Goal: Information Seeking & Learning: Learn about a topic

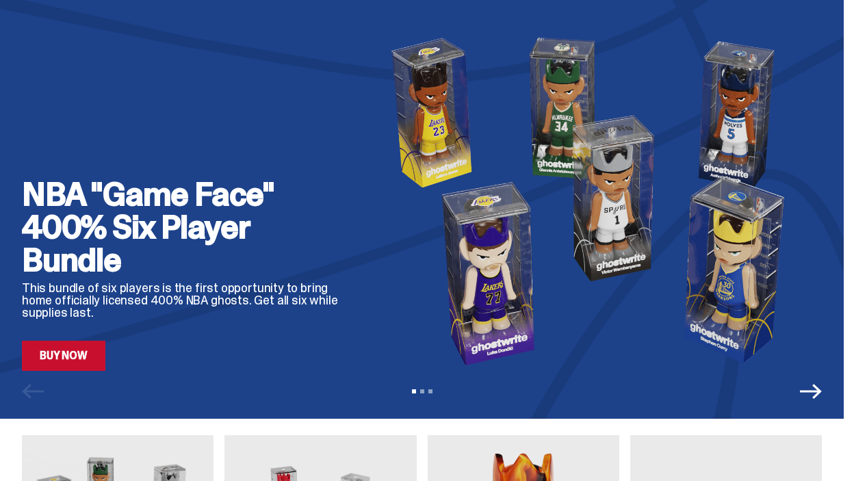
scroll to position [98, 0]
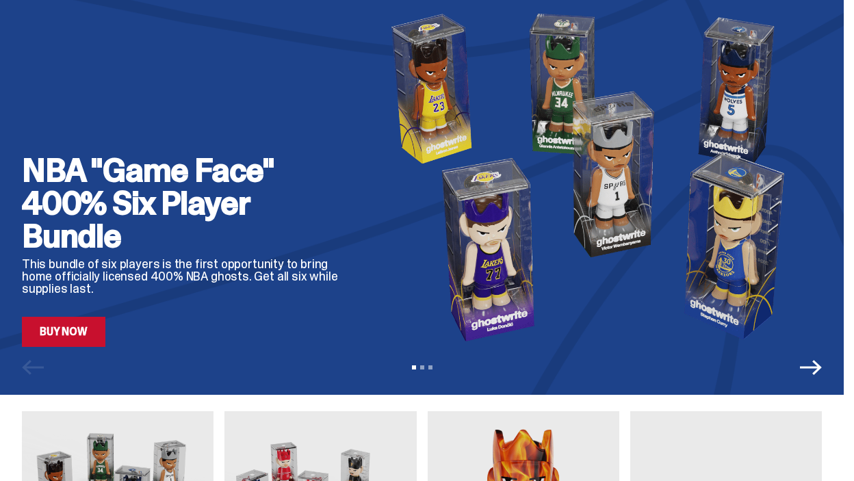
click at [69, 336] on link "Buy Now" at bounding box center [63, 332] width 83 height 30
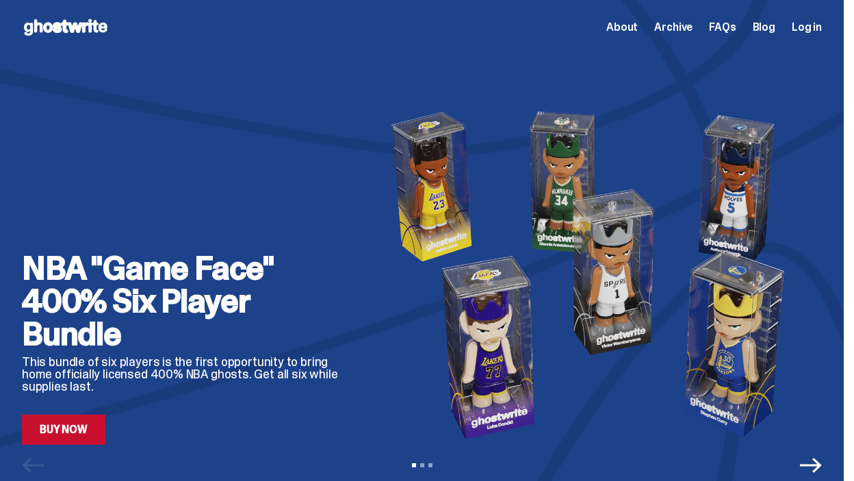
click at [86, 26] on icon at bounding box center [66, 27] width 88 height 22
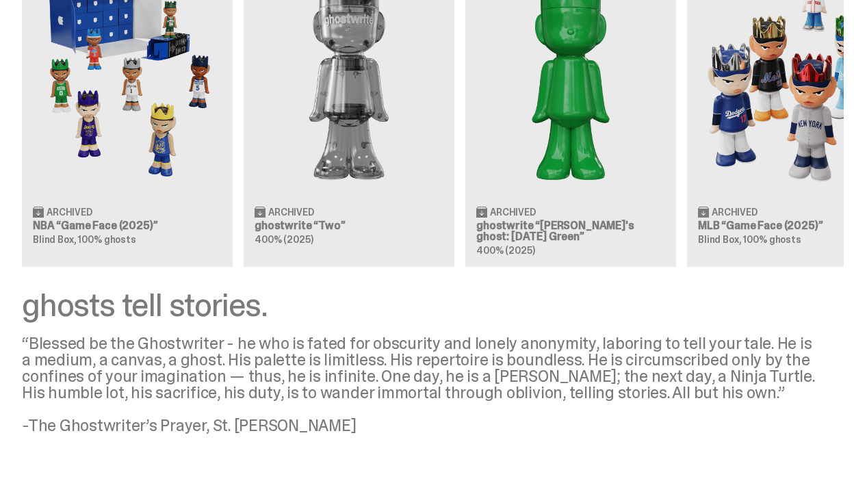
scroll to position [1380, 0]
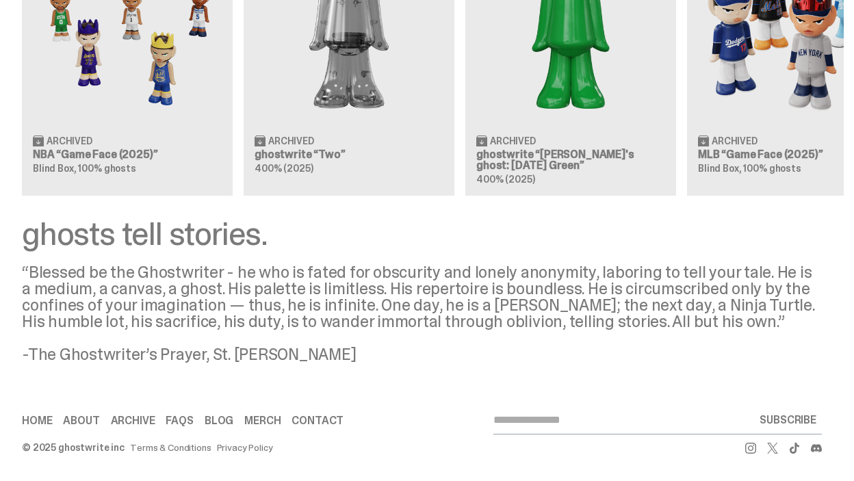
click at [756, 451] on icon at bounding box center [750, 448] width 11 height 11
click at [92, 421] on link "About" at bounding box center [81, 420] width 36 height 11
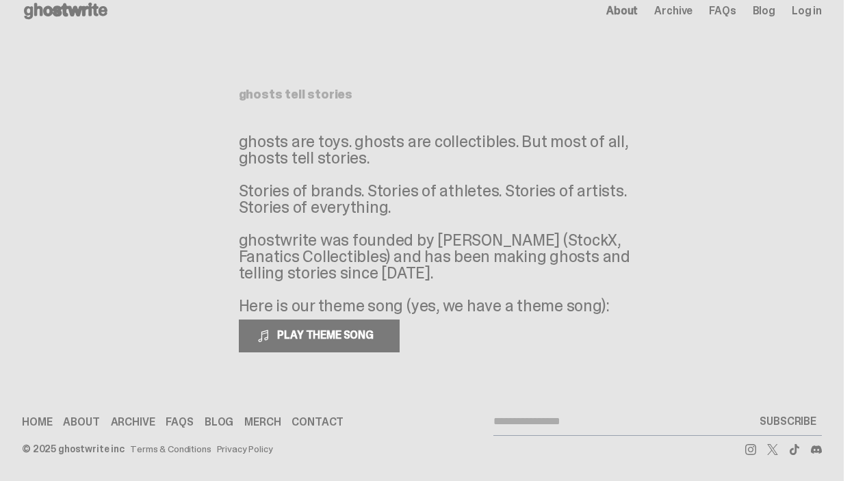
scroll to position [18, 0]
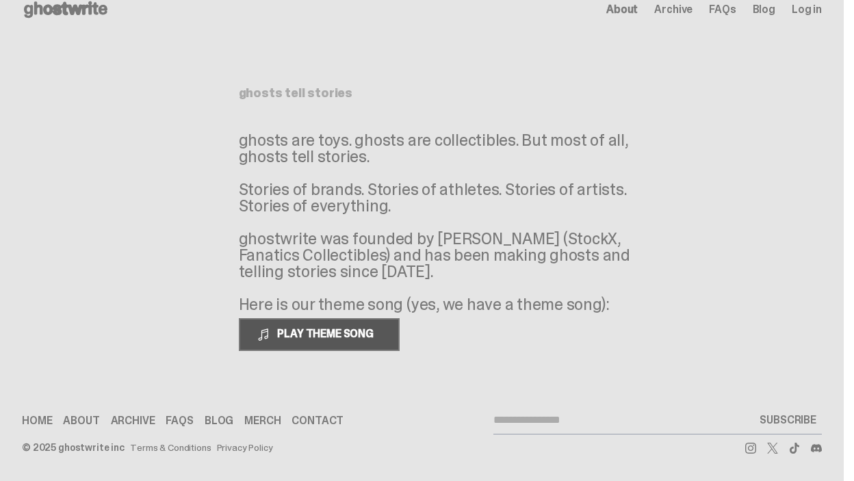
click at [300, 337] on span "PLAY THEME SONG" at bounding box center [327, 333] width 110 height 14
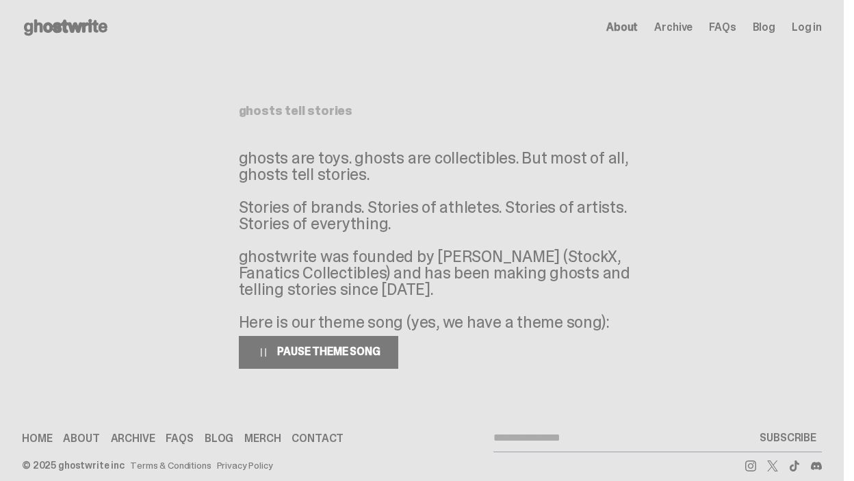
click at [735, 28] on span "FAQs" at bounding box center [722, 27] width 27 height 11
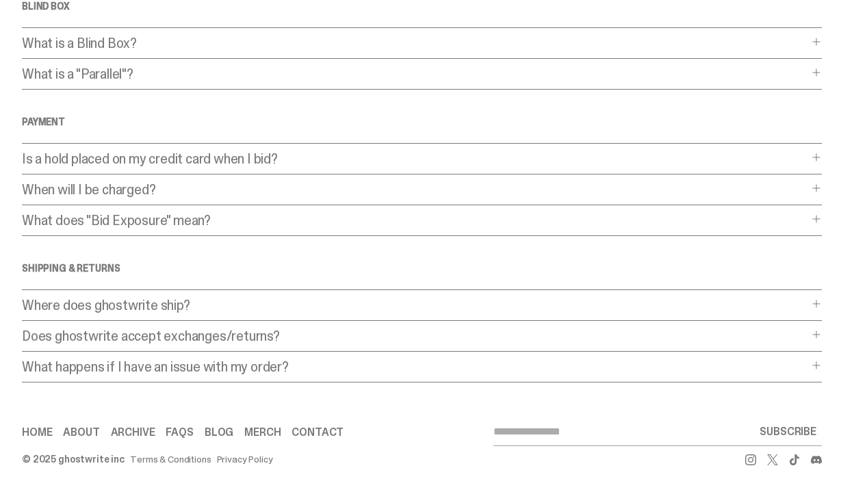
scroll to position [407, 0]
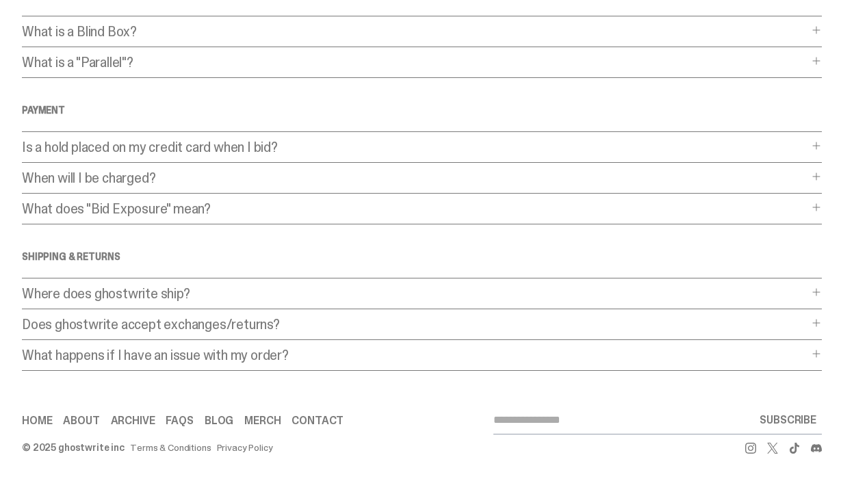
click at [161, 314] on div "Frequently Asked Questions General What is a Blind Dutch Auction? What is a Bli…" at bounding box center [422, 9] width 800 height 723
click at [163, 325] on p "Does ghostwrite accept exchanges/returns?" at bounding box center [415, 324] width 786 height 14
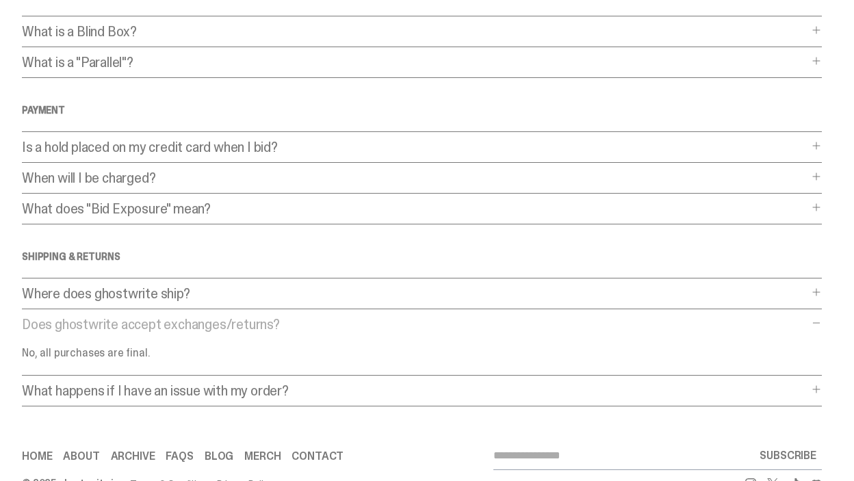
click at [140, 388] on p "What happens if I have an issue with my order?" at bounding box center [415, 391] width 786 height 14
